Goal: Information Seeking & Learning: Learn about a topic

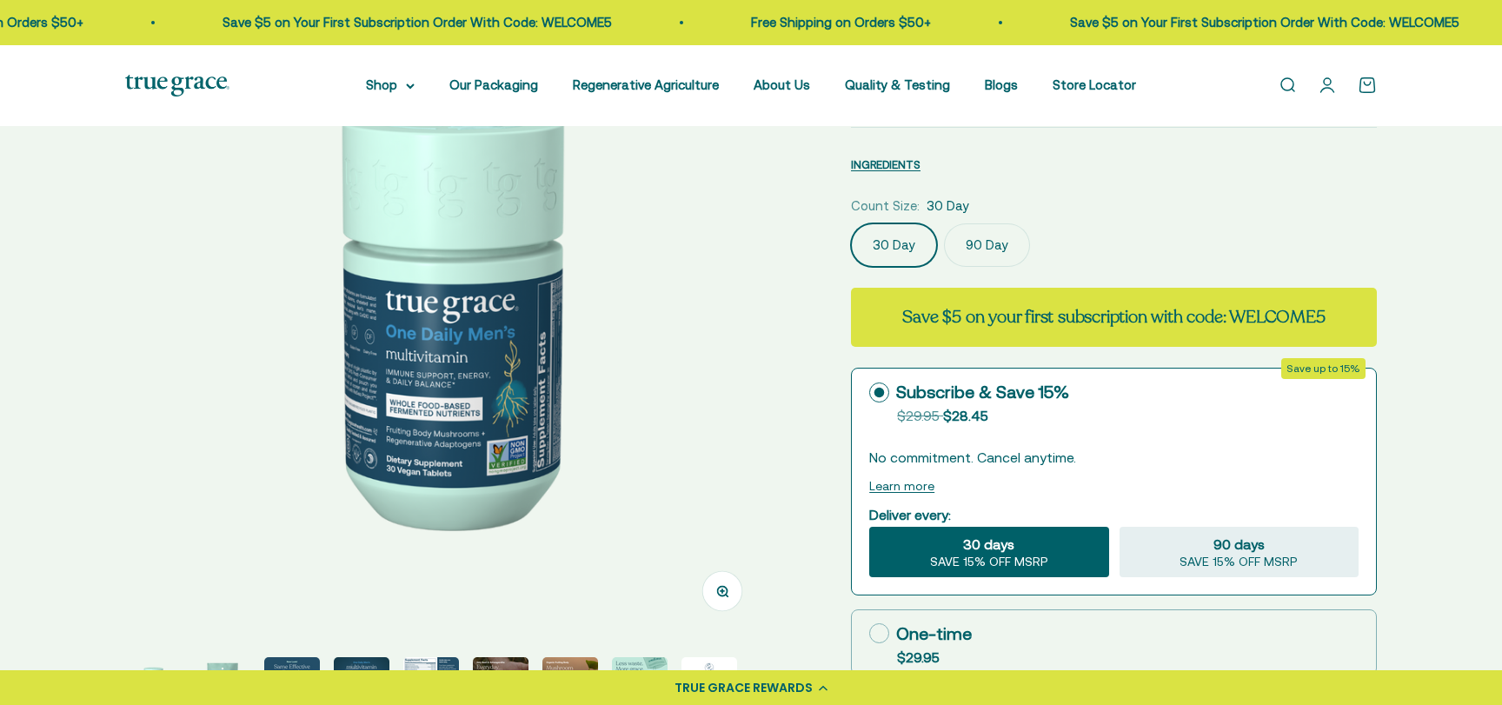
scroll to position [188, 0]
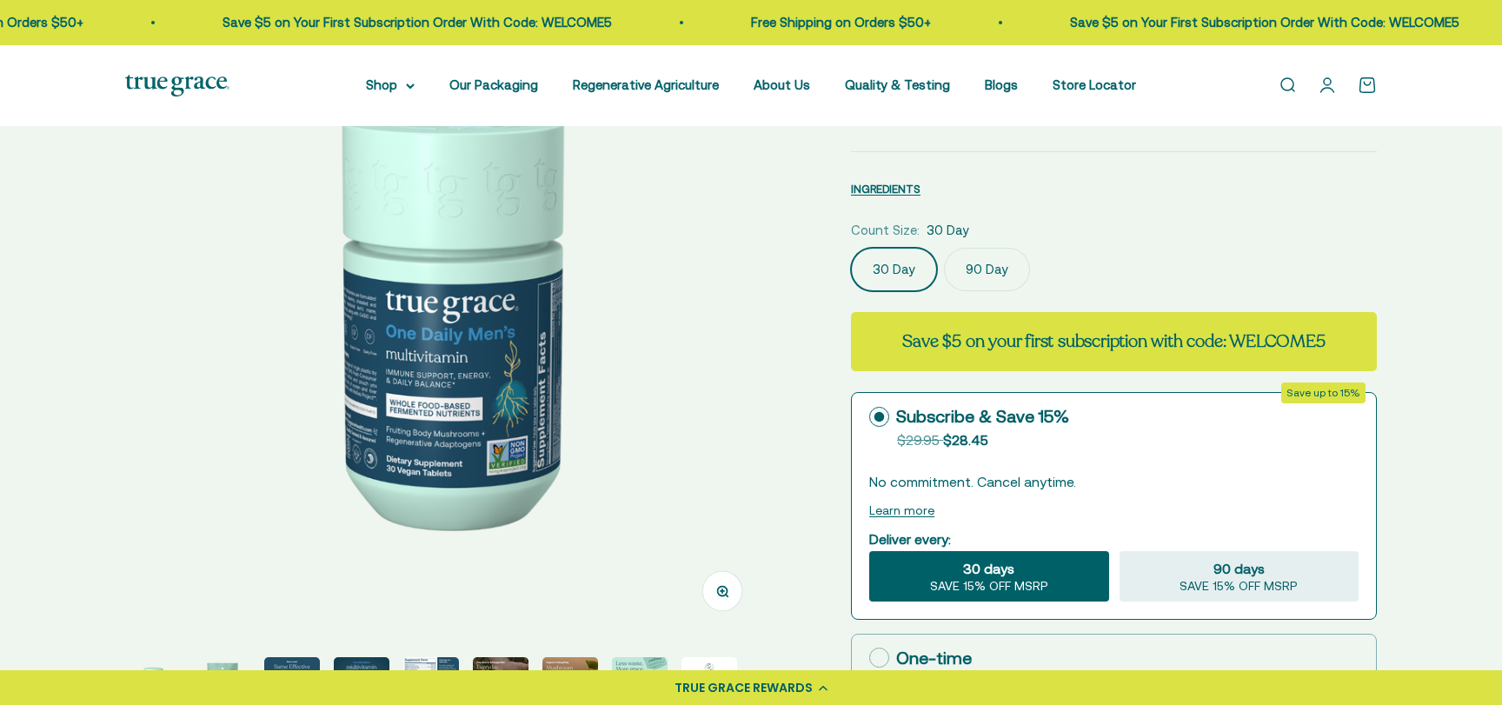
select select "3"
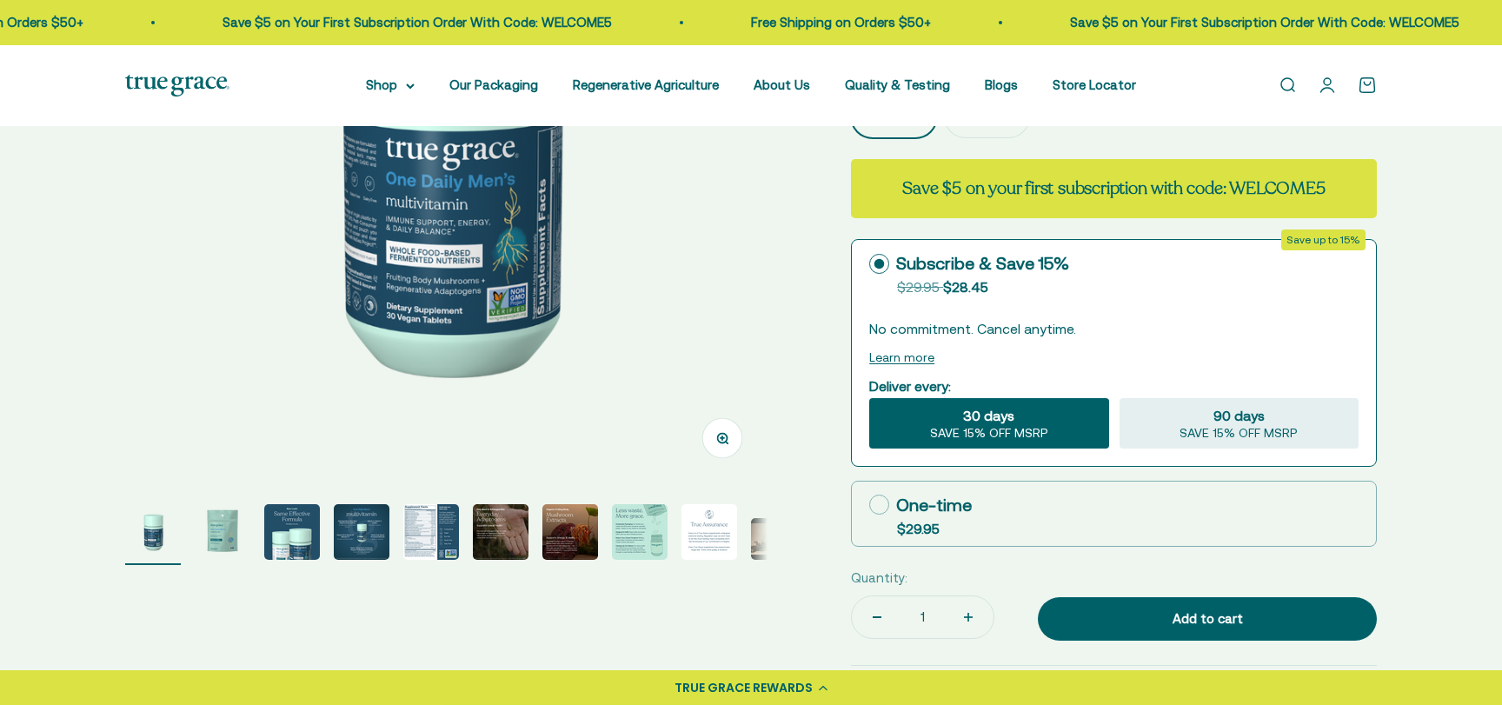
scroll to position [376, 0]
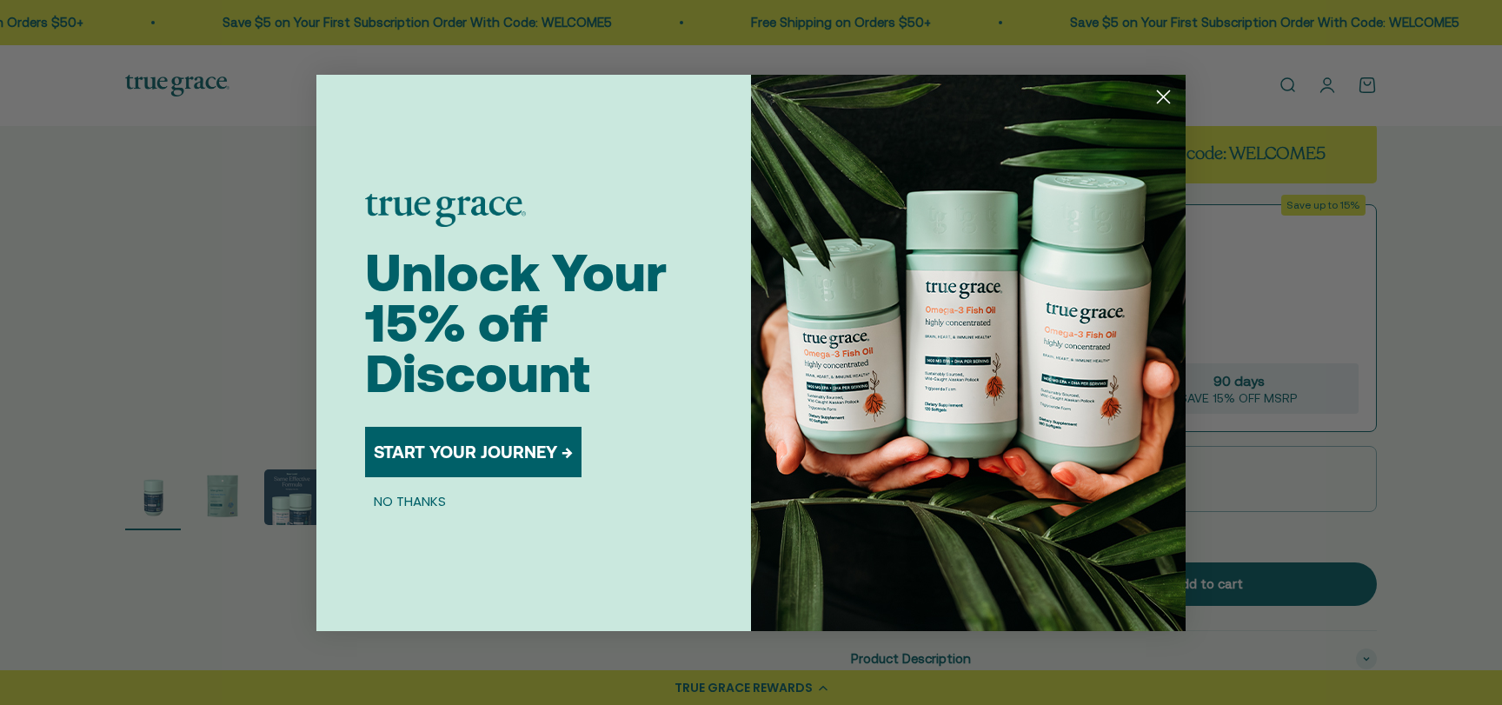
click at [1162, 93] on circle "Close dialog" at bounding box center [1163, 96] width 29 height 29
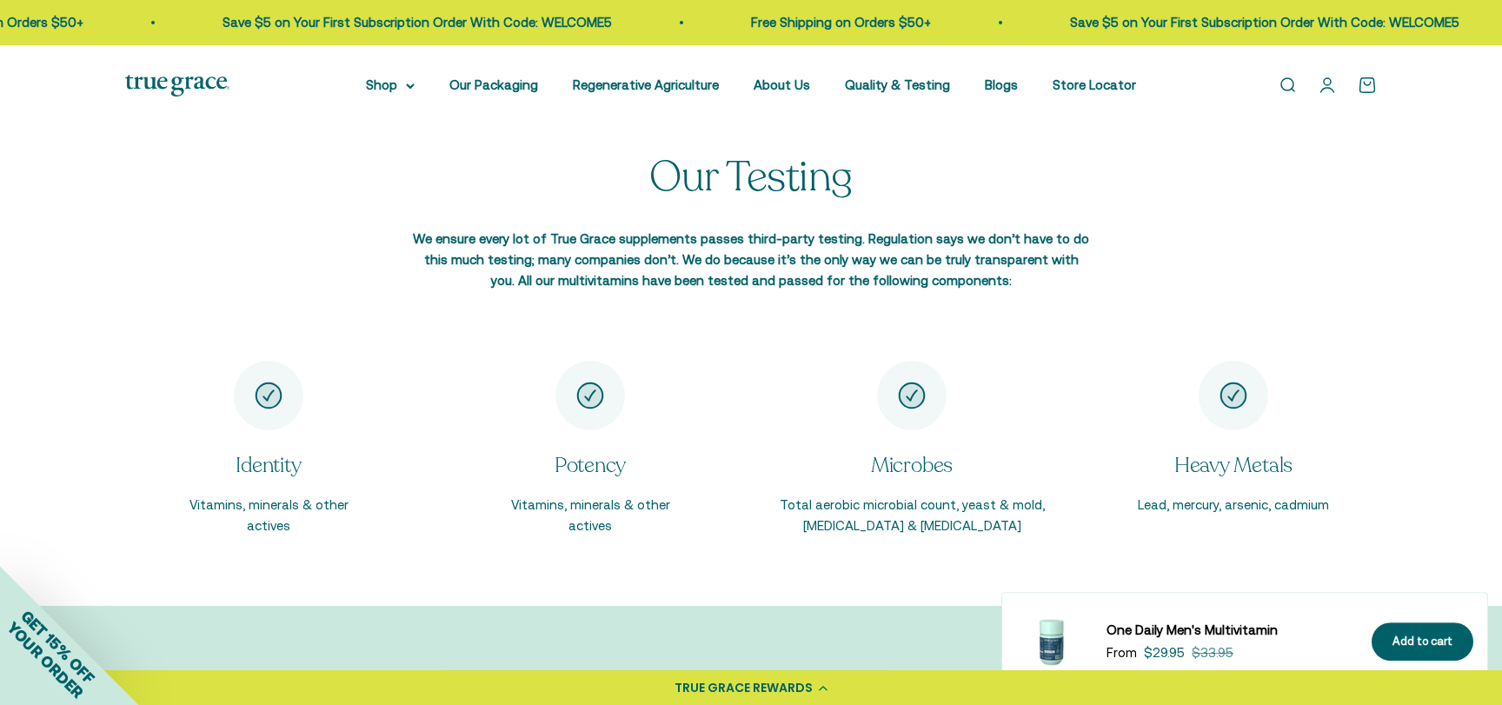
scroll to position [2745, 0]
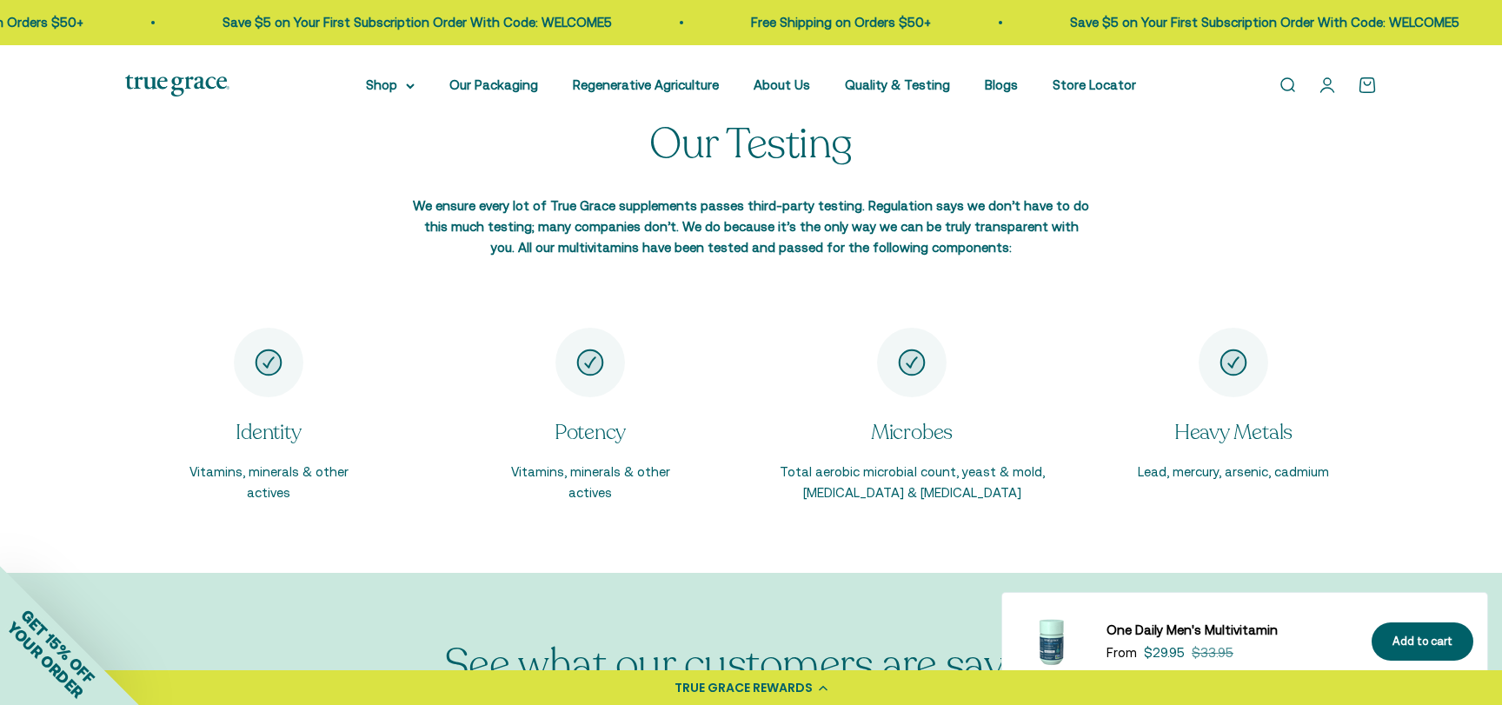
click at [263, 357] on icon "Item 1 of 4" at bounding box center [268, 362] width 10 height 10
click at [256, 429] on p "Identity" at bounding box center [269, 433] width 159 height 30
click at [263, 473] on p "Vitamins, minerals & other actives" at bounding box center [269, 483] width 159 height 42
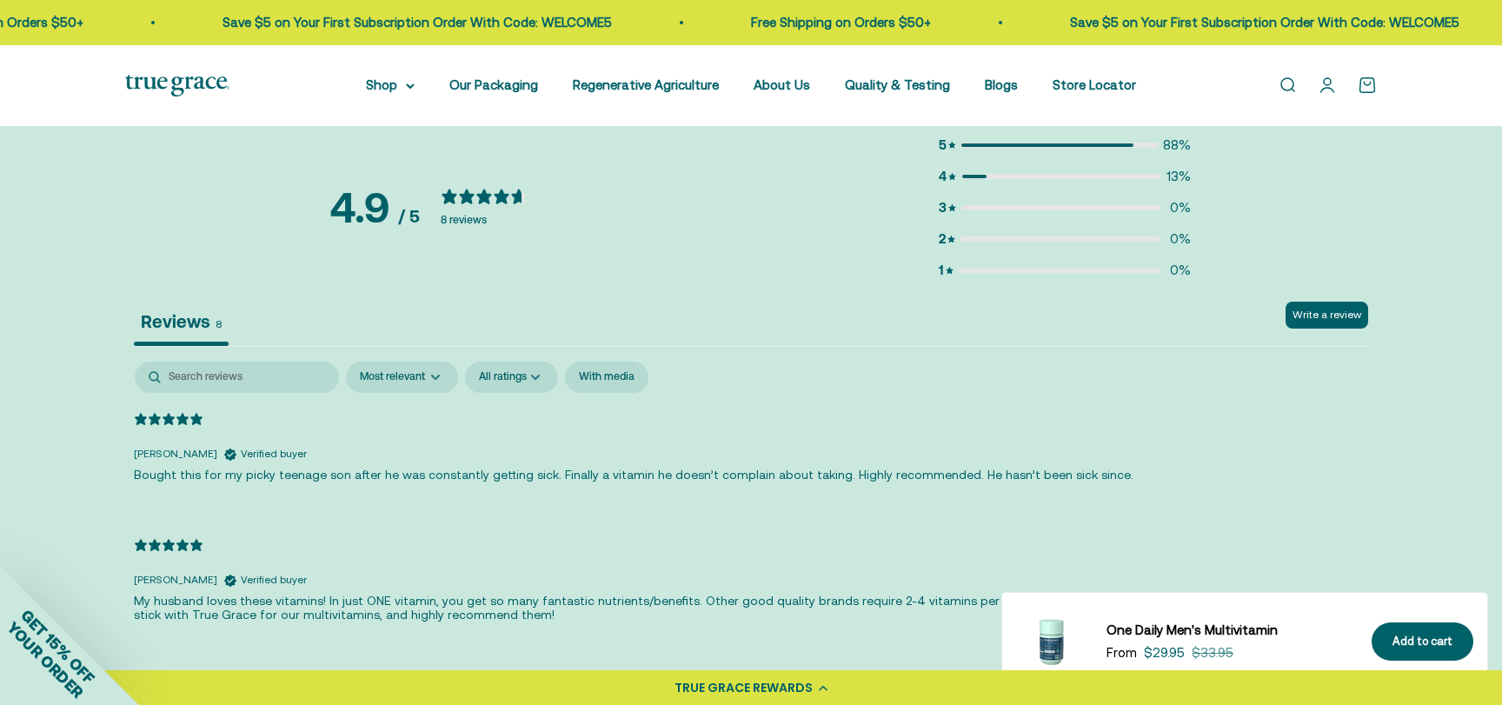
scroll to position [3402, 0]
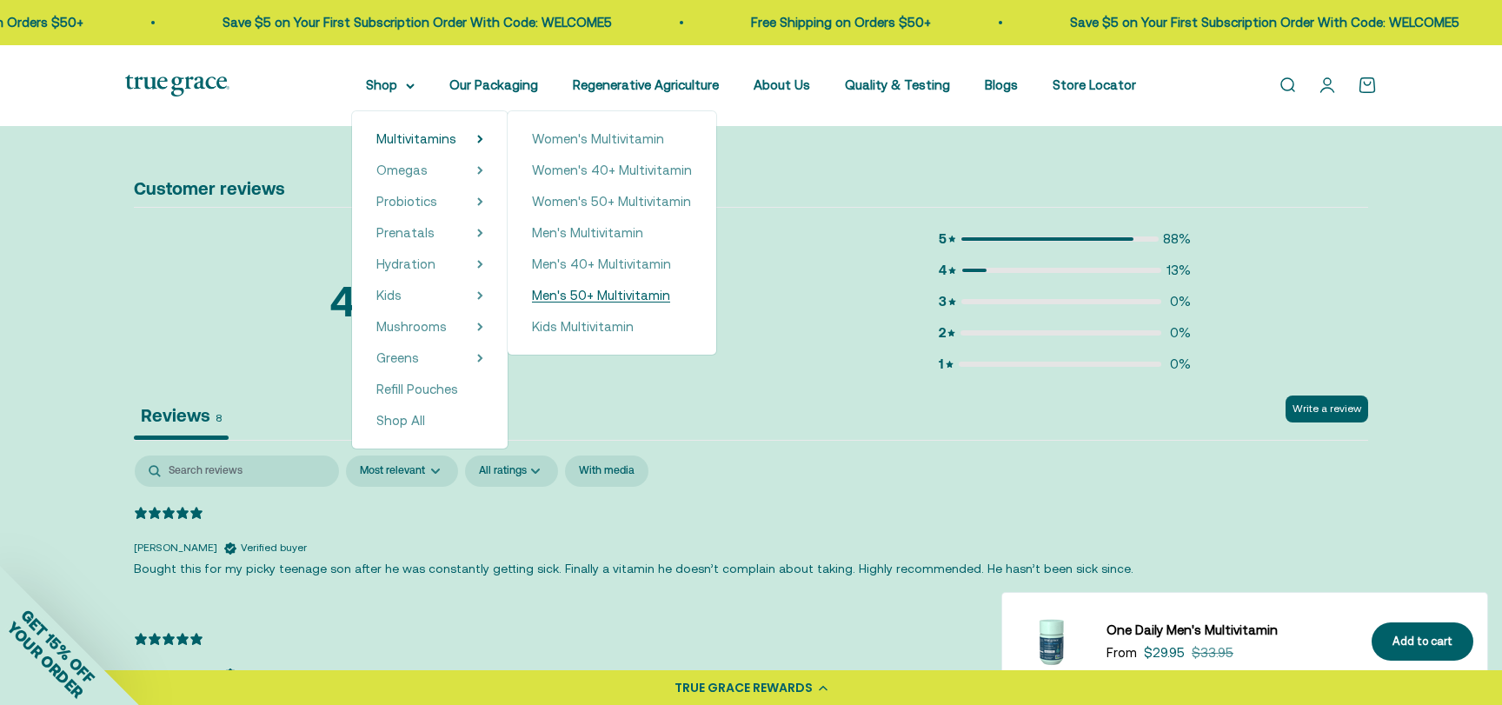
click at [639, 296] on span "Men's 50+ Multivitamin" at bounding box center [601, 295] width 138 height 15
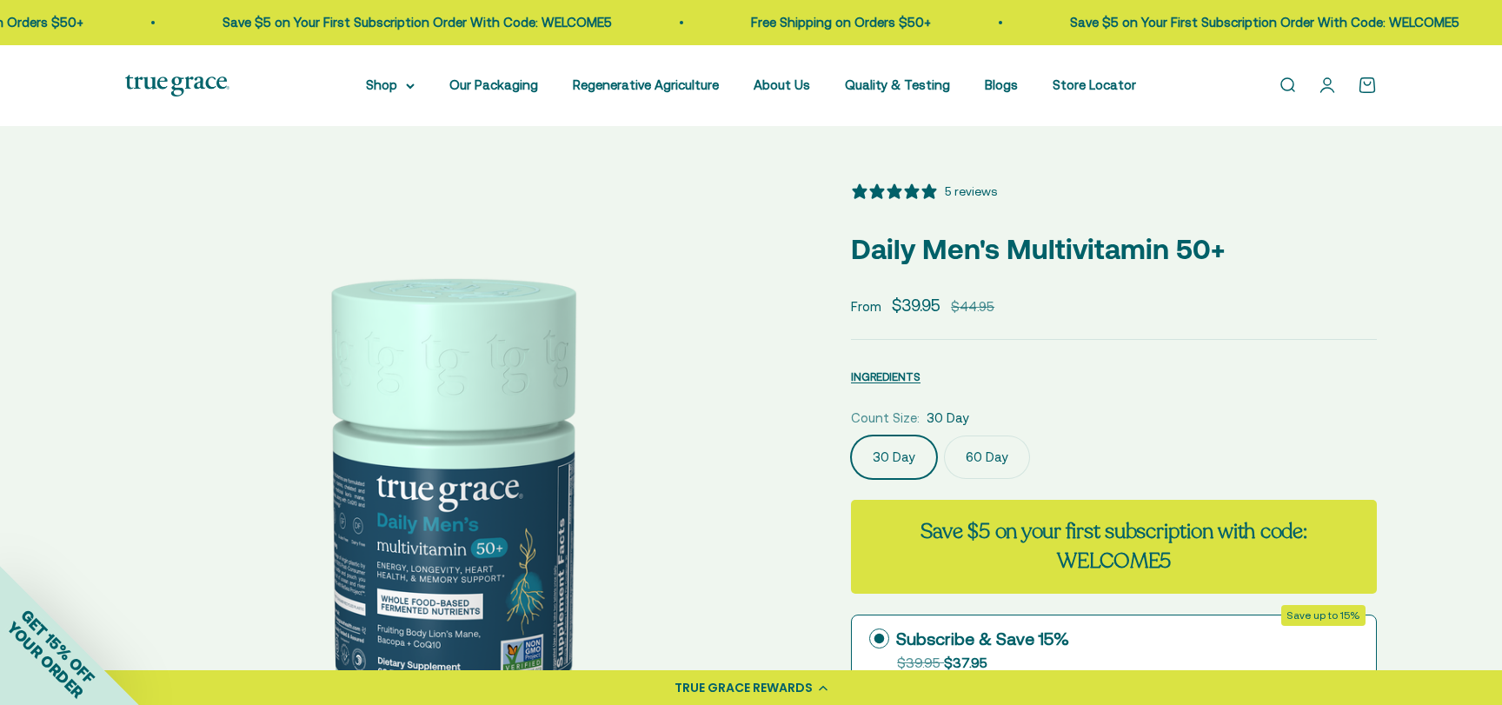
select select "3"
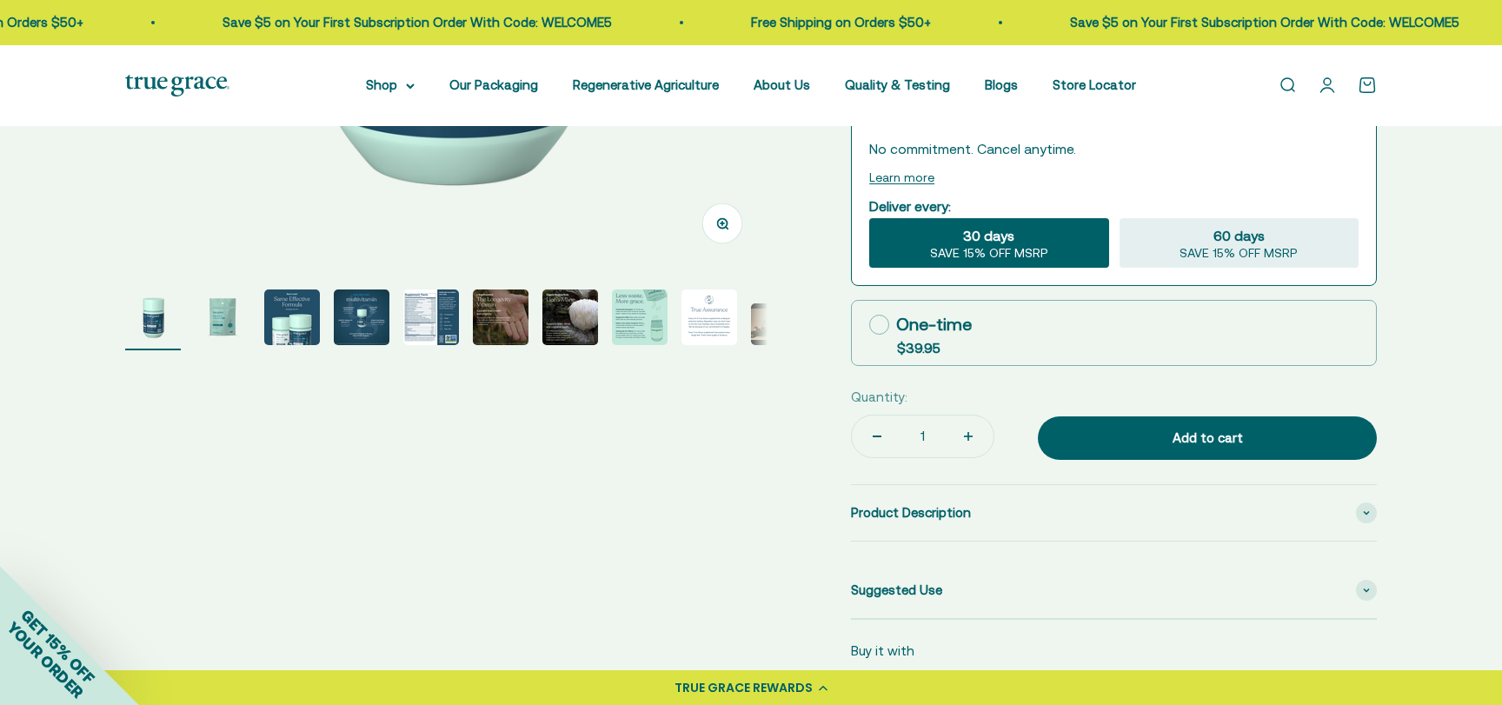
scroll to position [583, 0]
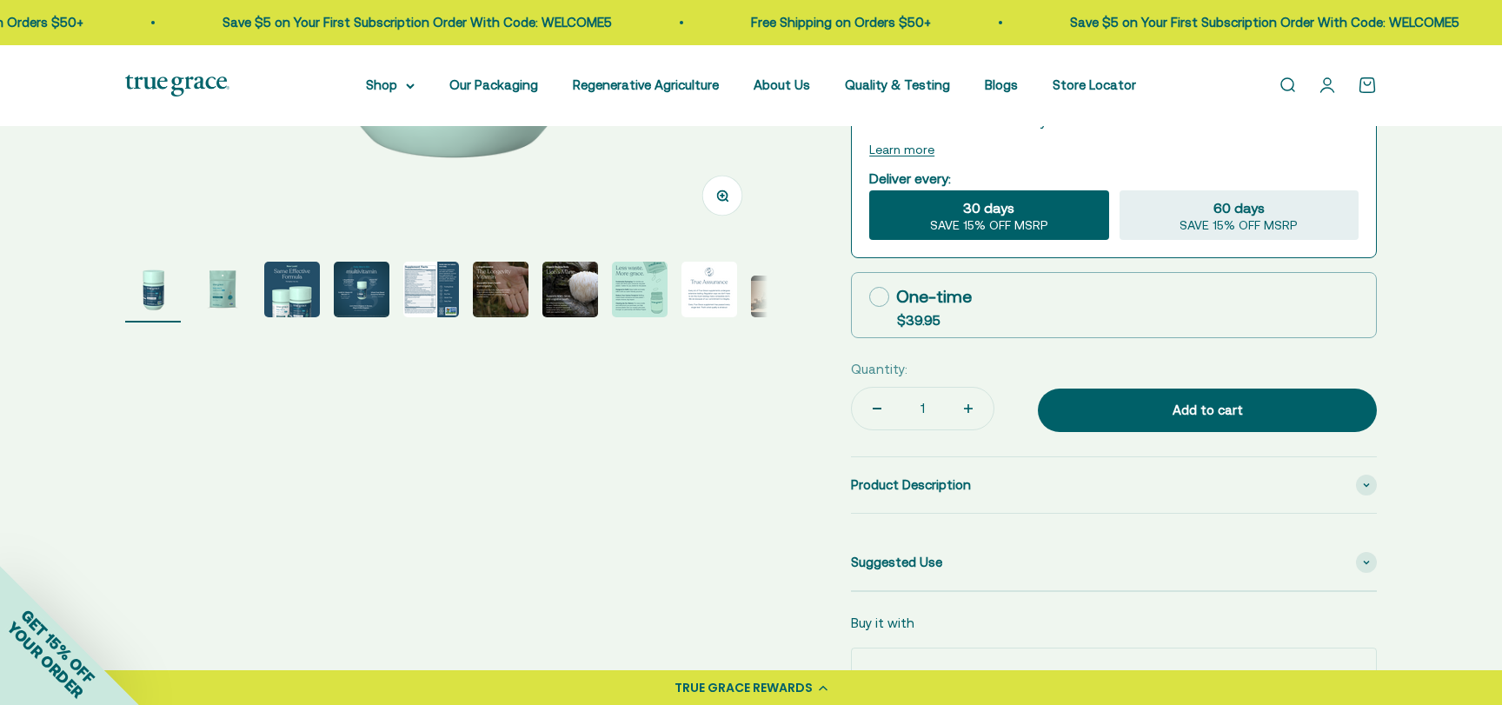
click at [215, 301] on img "Go to item 2" at bounding box center [223, 290] width 56 height 56
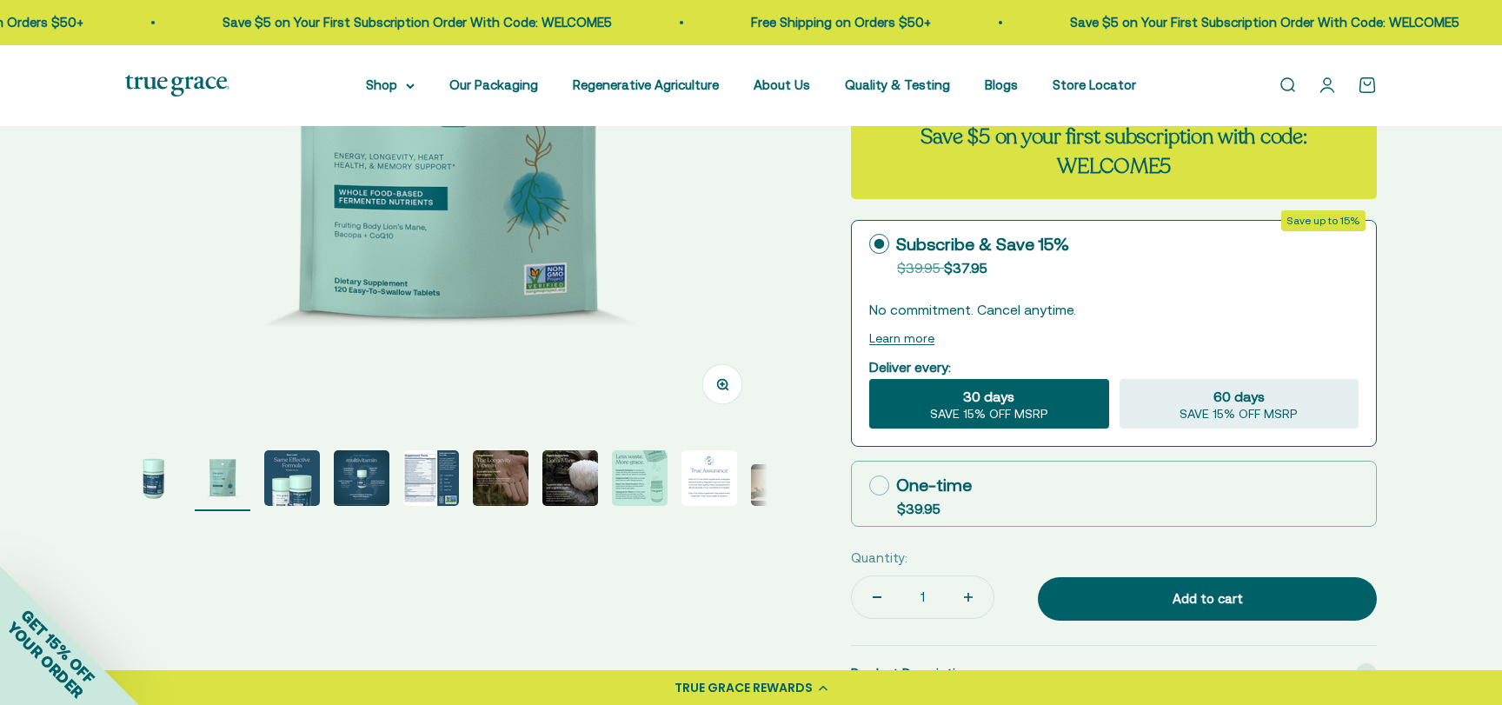
scroll to position [470, 0]
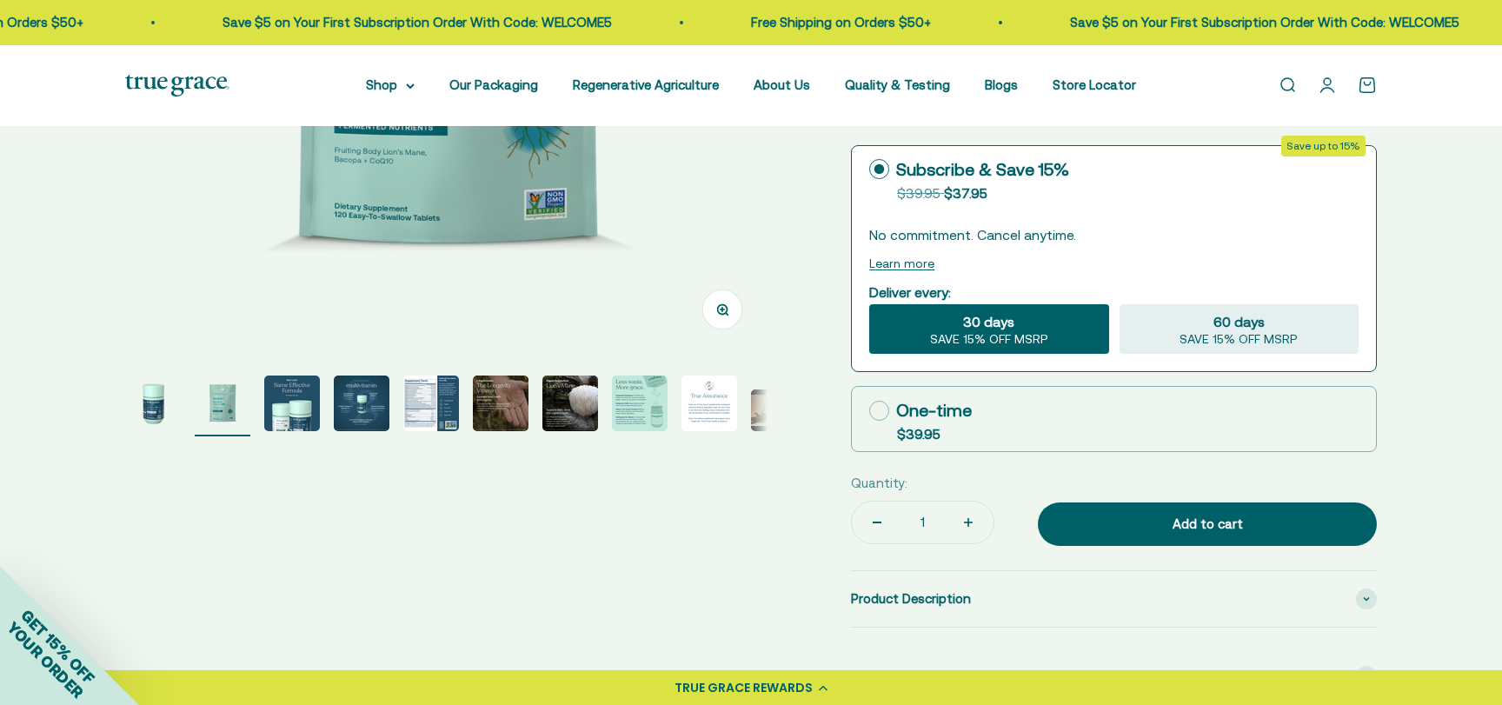
click at [298, 426] on img "Go to item 3" at bounding box center [292, 404] width 56 height 56
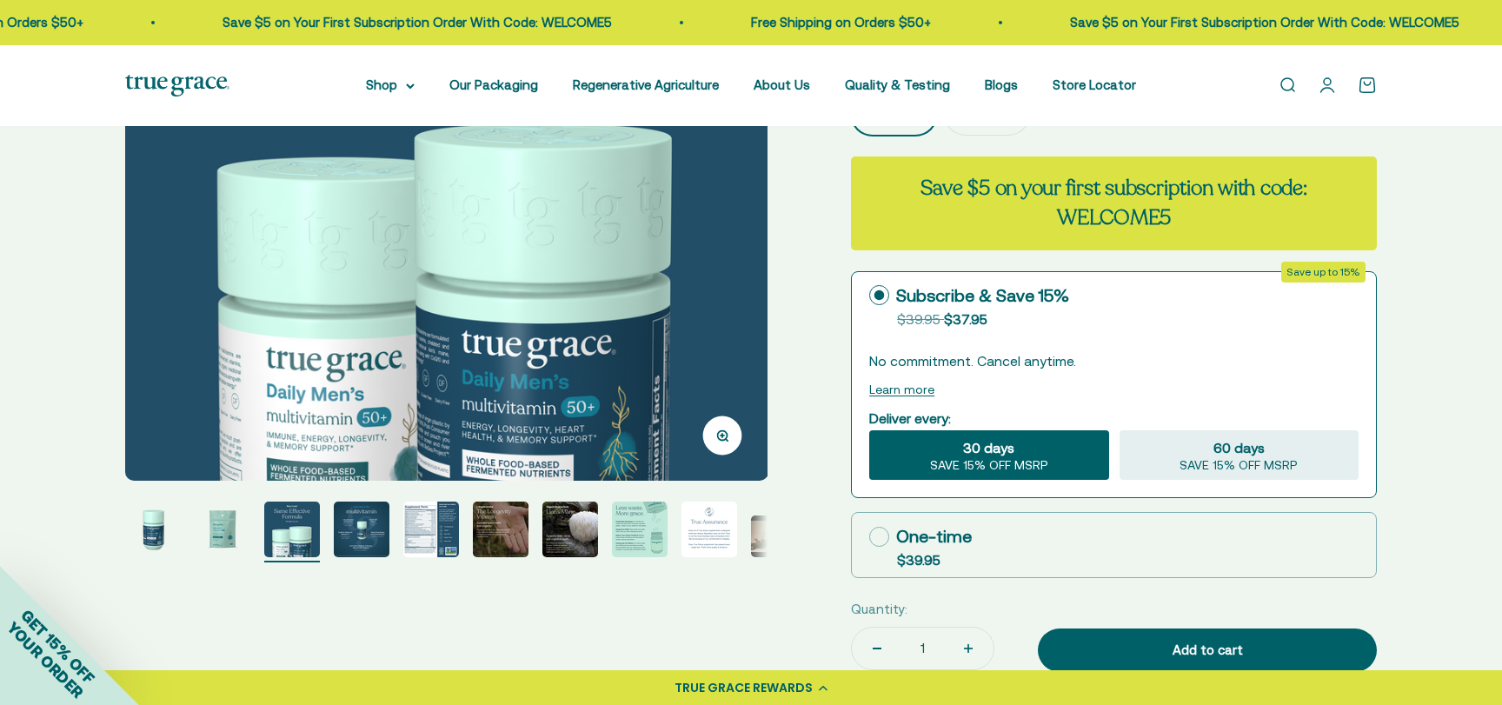
scroll to position [376, 0]
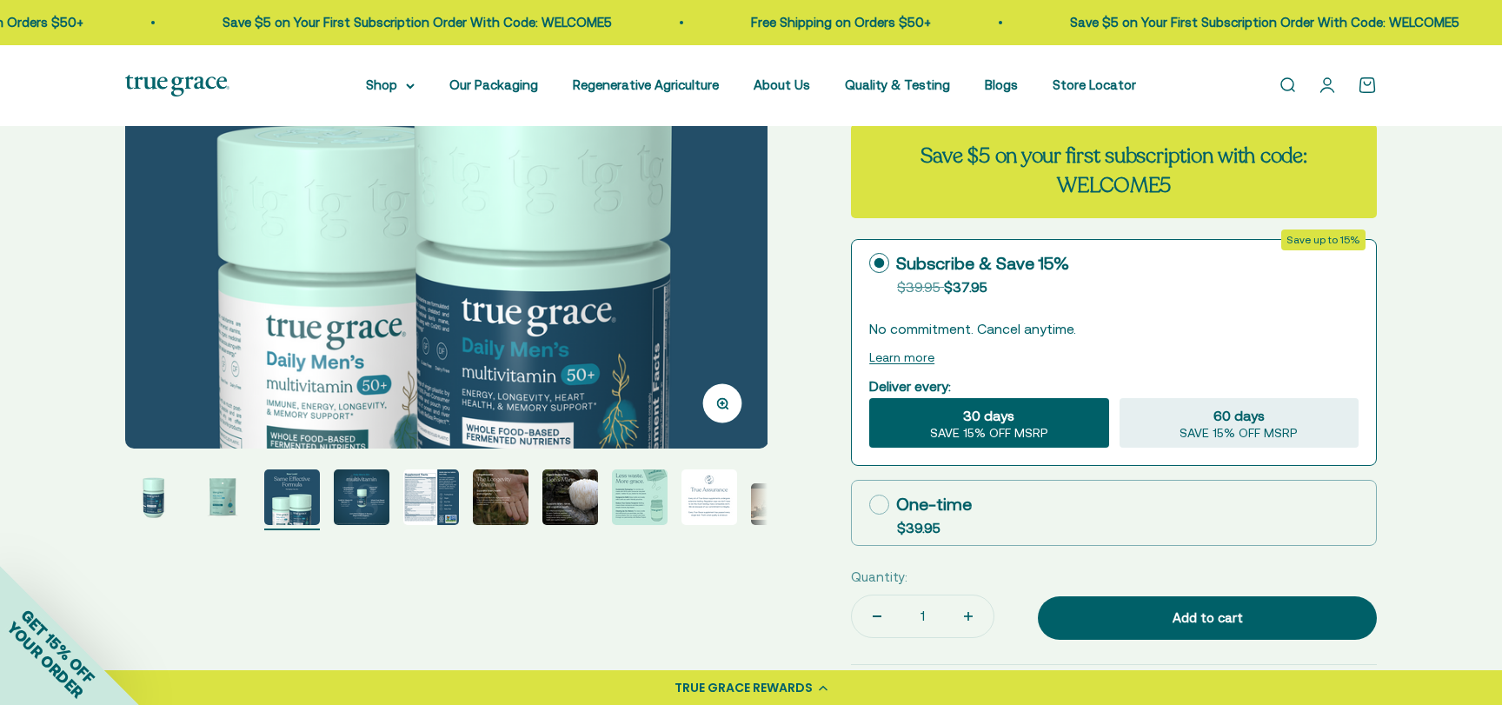
click at [729, 411] on button "Zoom" at bounding box center [722, 402] width 39 height 39
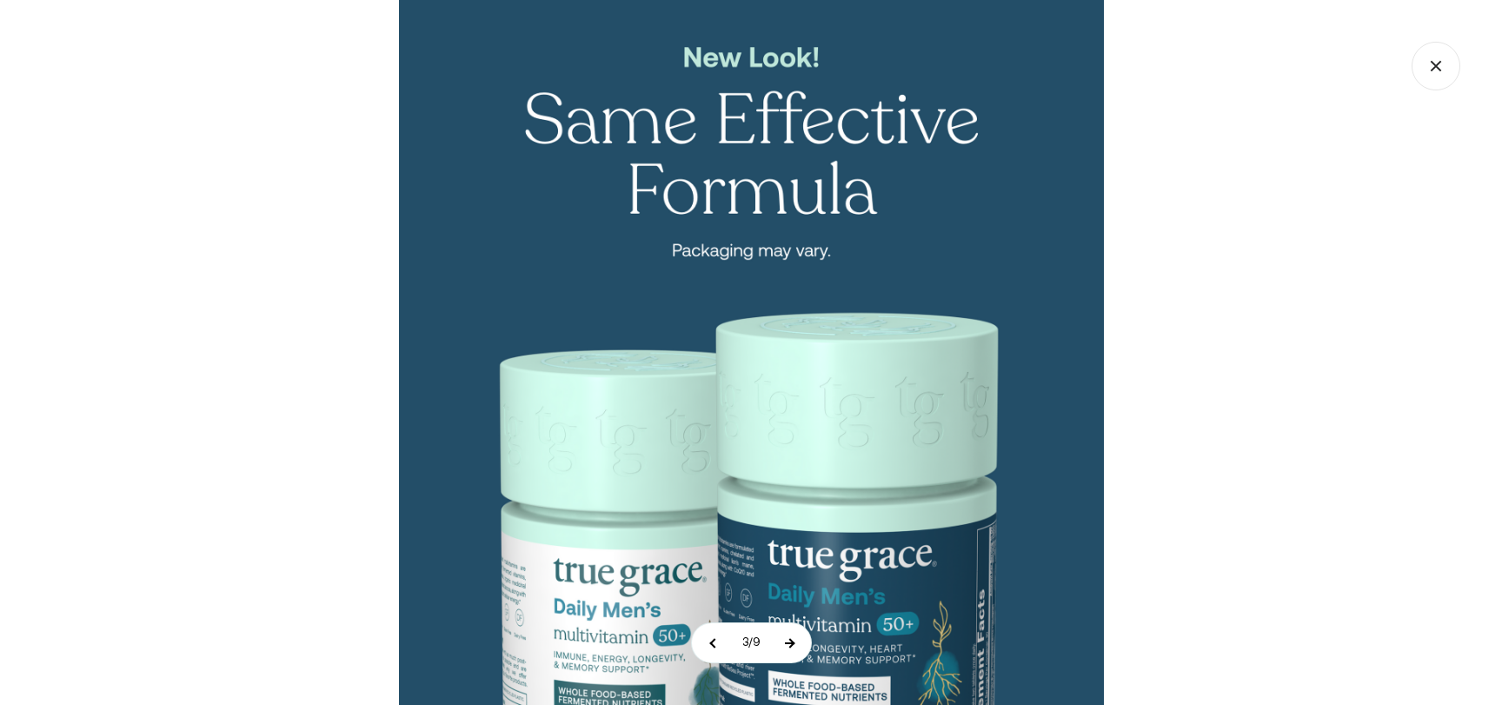
click at [796, 644] on button at bounding box center [789, 642] width 43 height 39
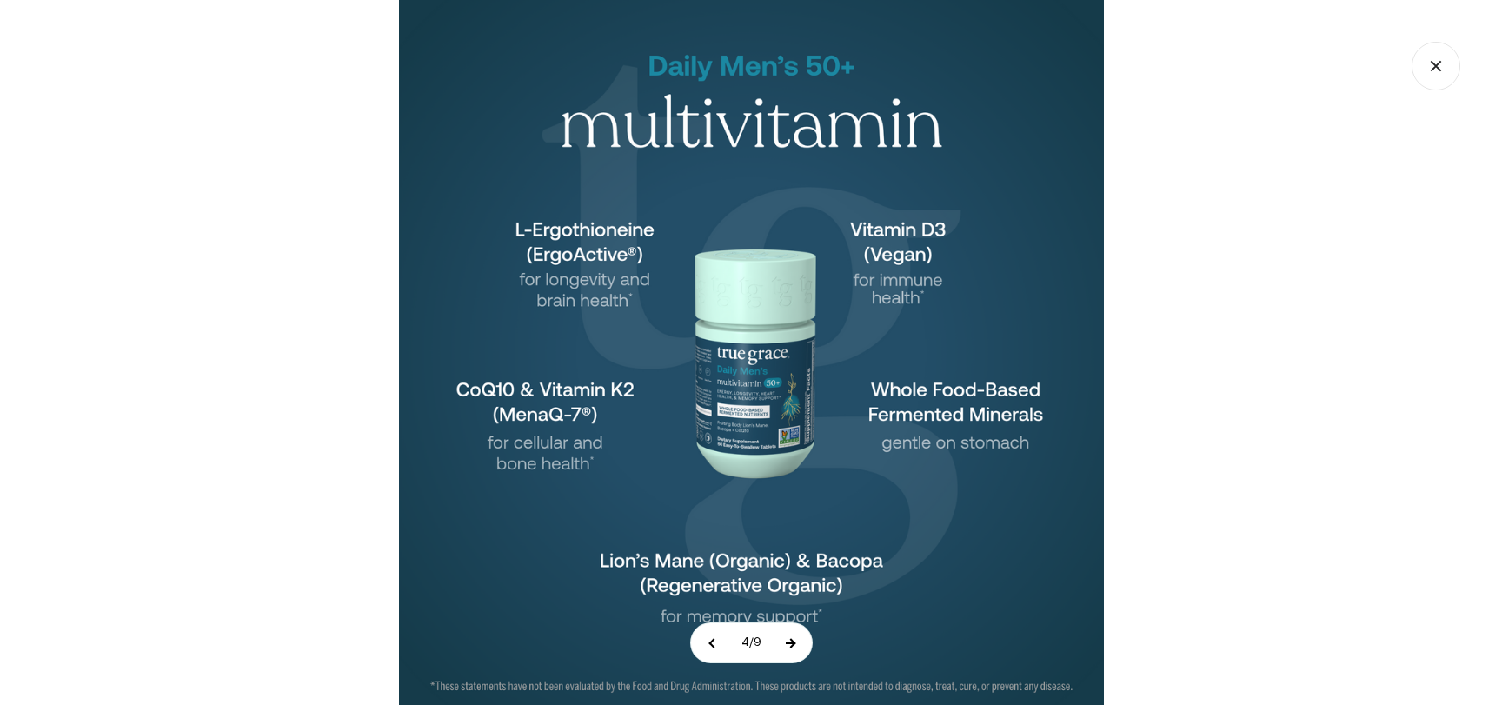
click at [800, 649] on button at bounding box center [790, 642] width 43 height 39
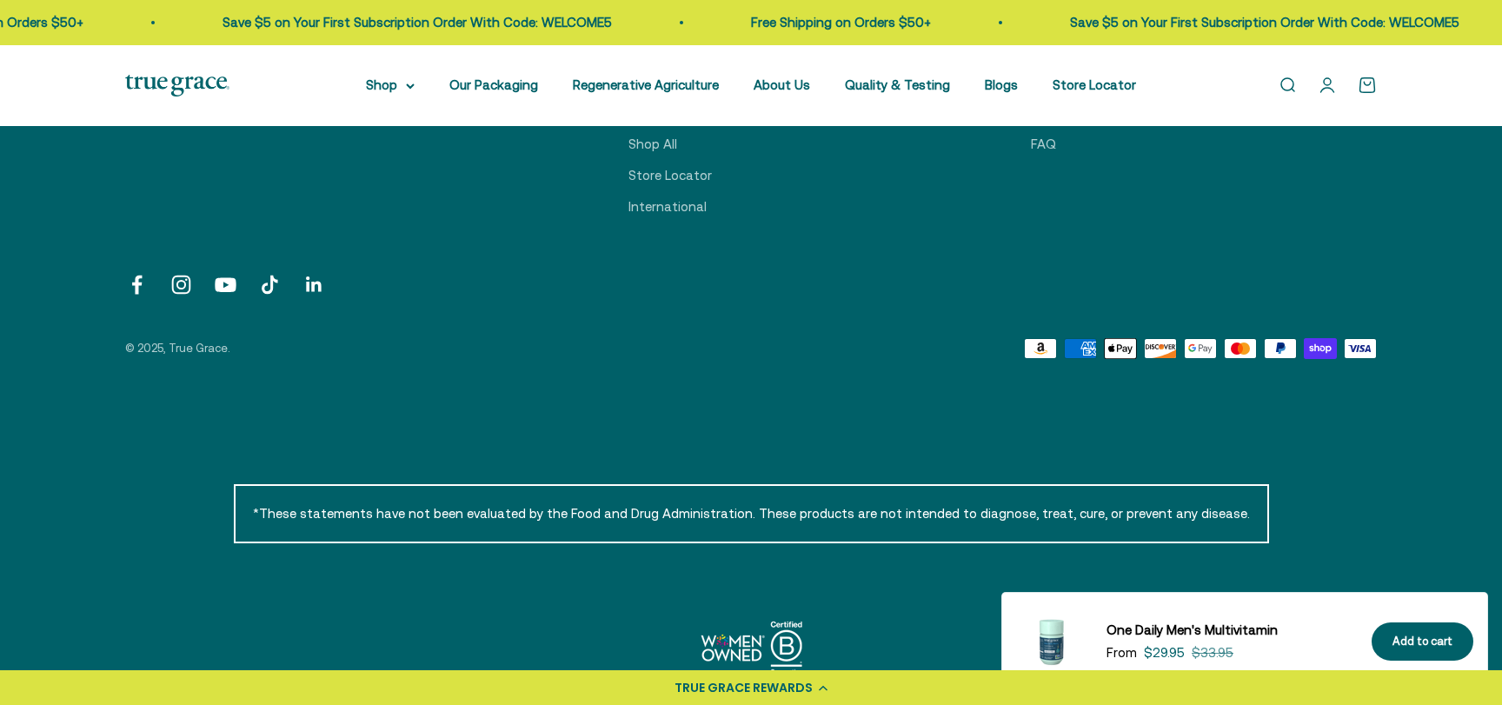
select select "3"
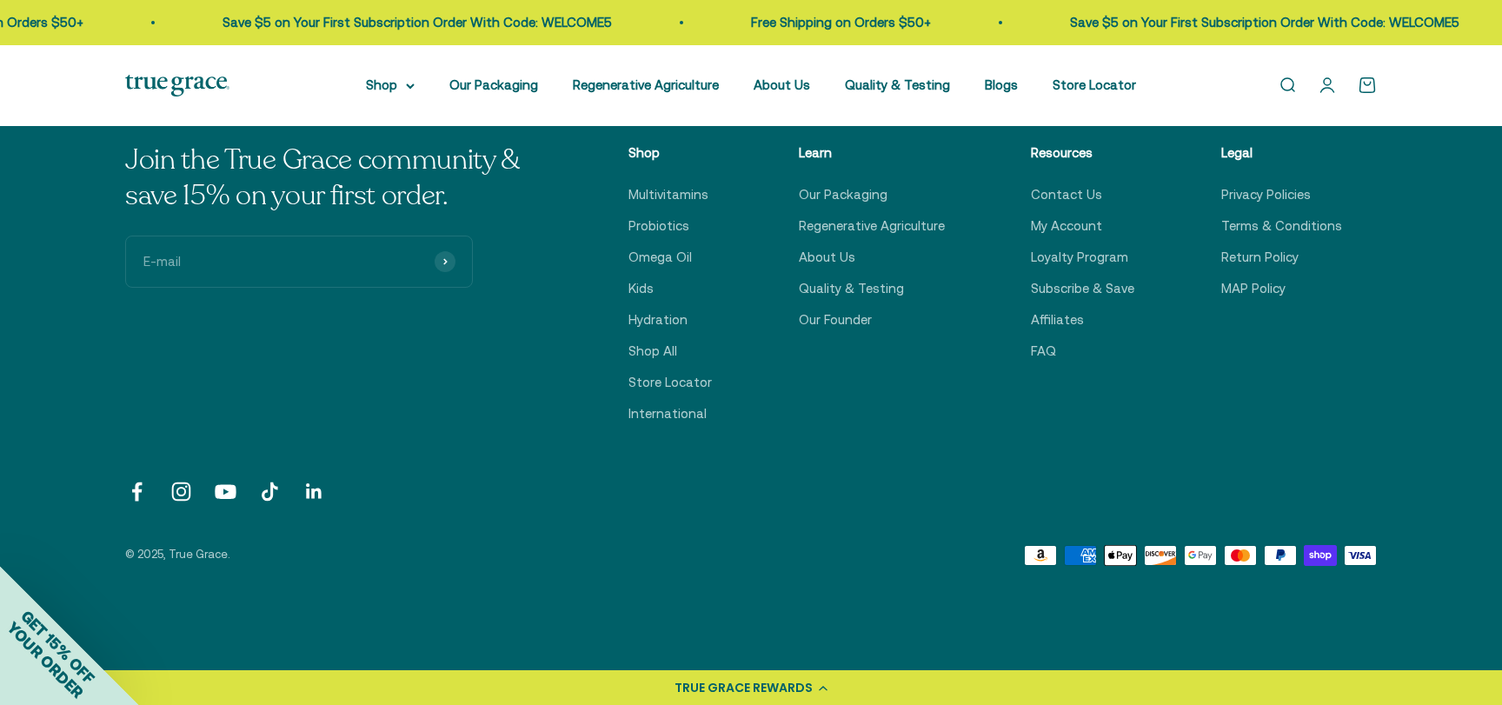
scroll to position [5718, 0]
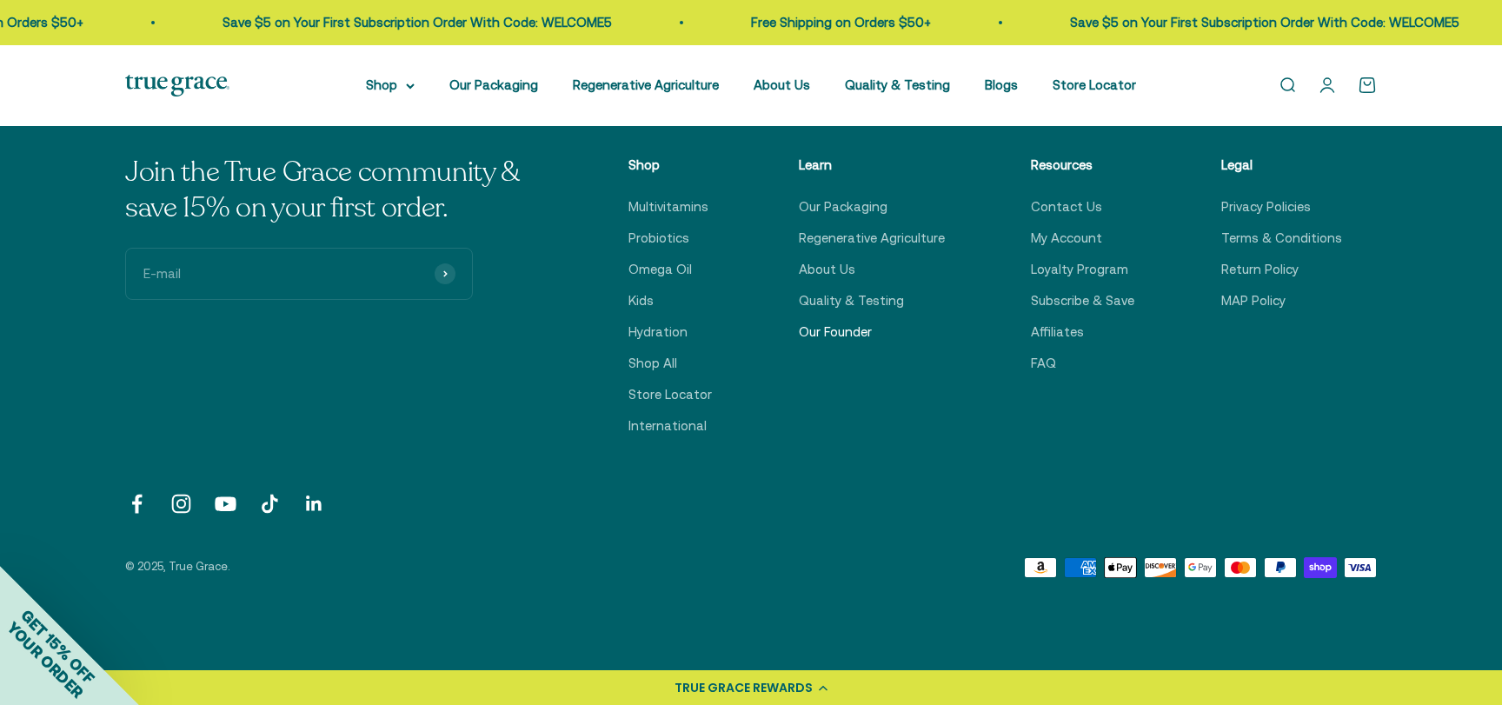
click at [844, 323] on link "Our Founder" at bounding box center [835, 332] width 73 height 21
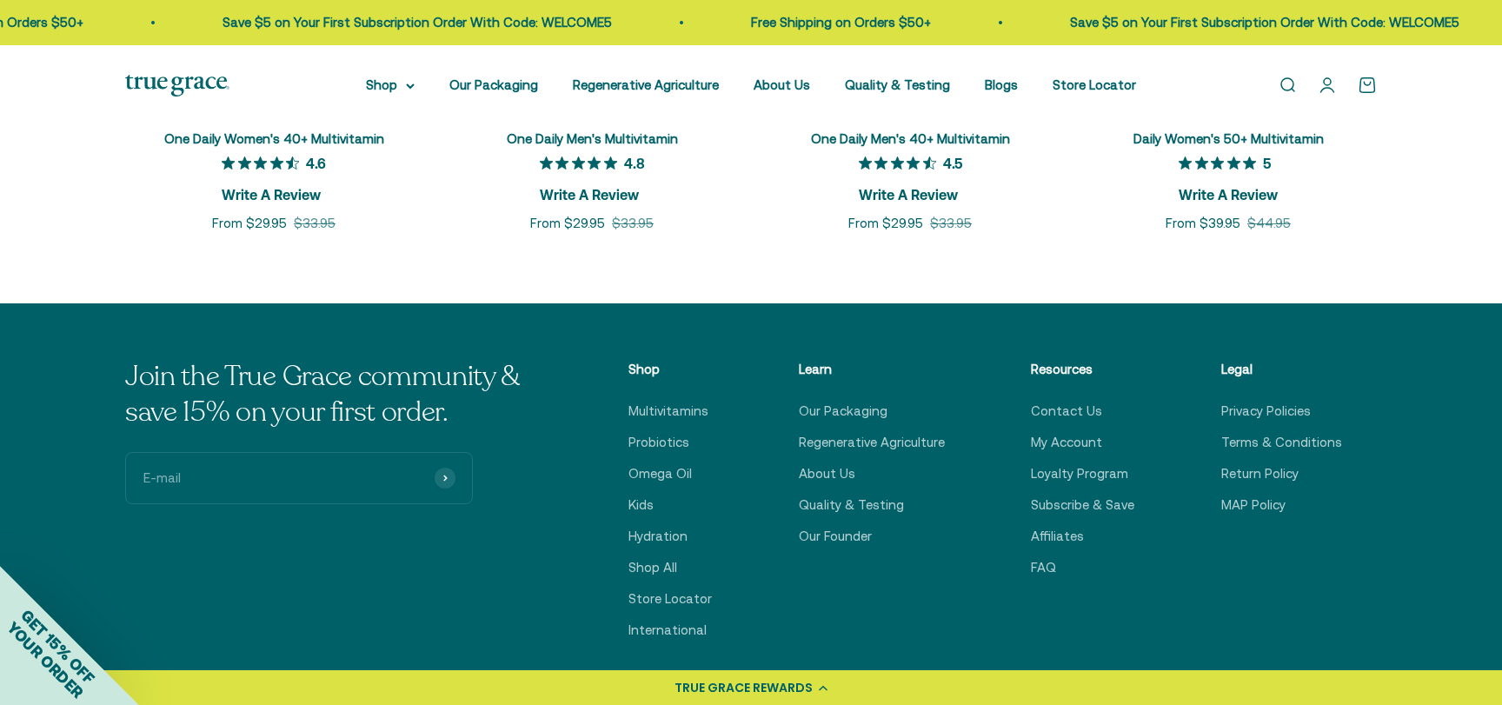
scroll to position [3099, 0]
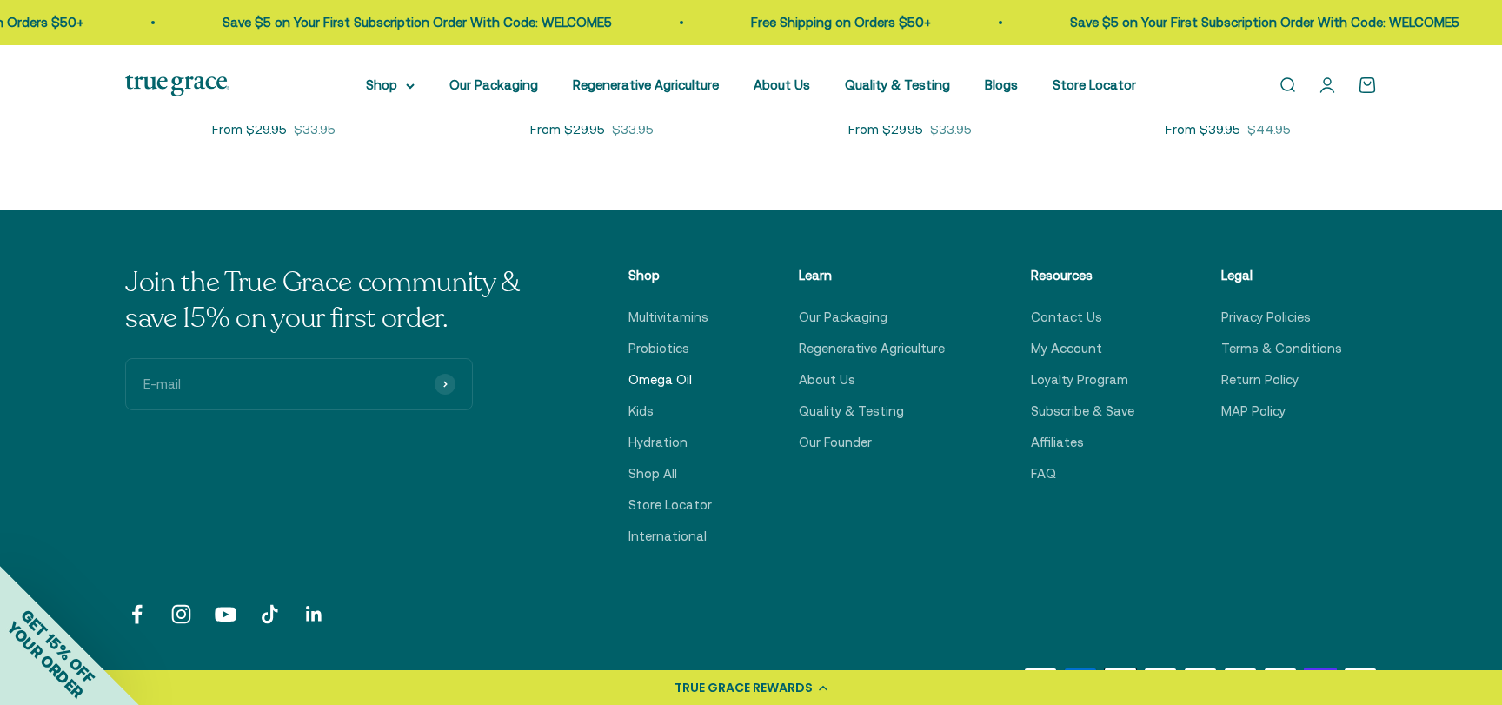
click at [657, 370] on link "Omega Oil" at bounding box center [660, 380] width 63 height 21
